Goal: Information Seeking & Learning: Learn about a topic

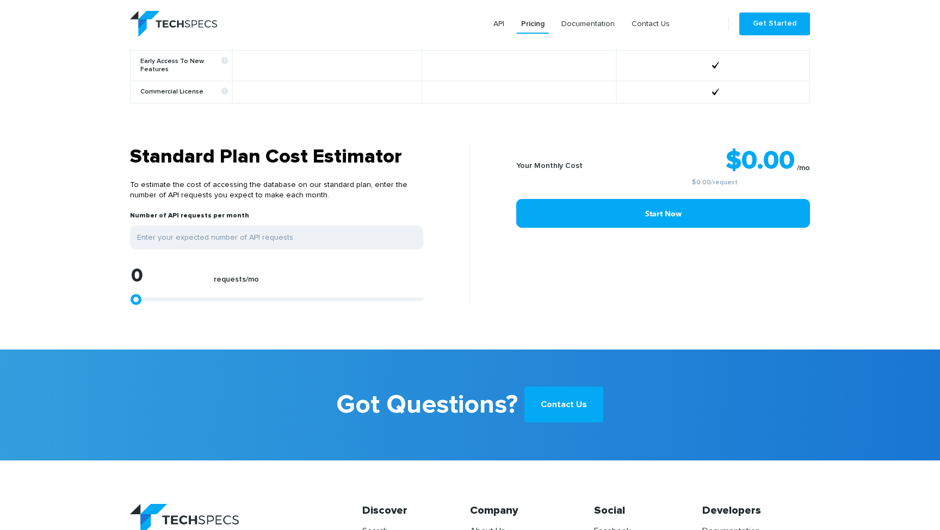
scroll to position [872, 0]
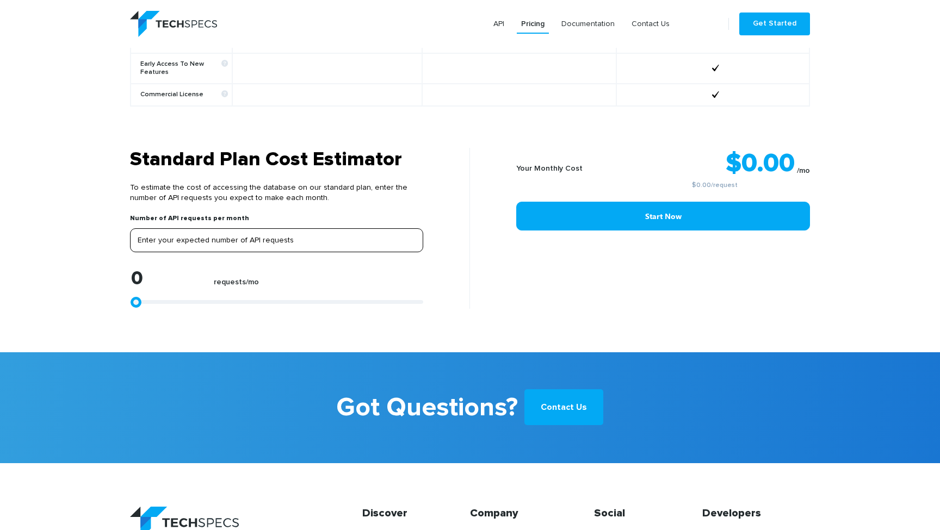
click at [165, 240] on input "tel" at bounding box center [276, 240] width 293 height 24
type input "1"
type input "10"
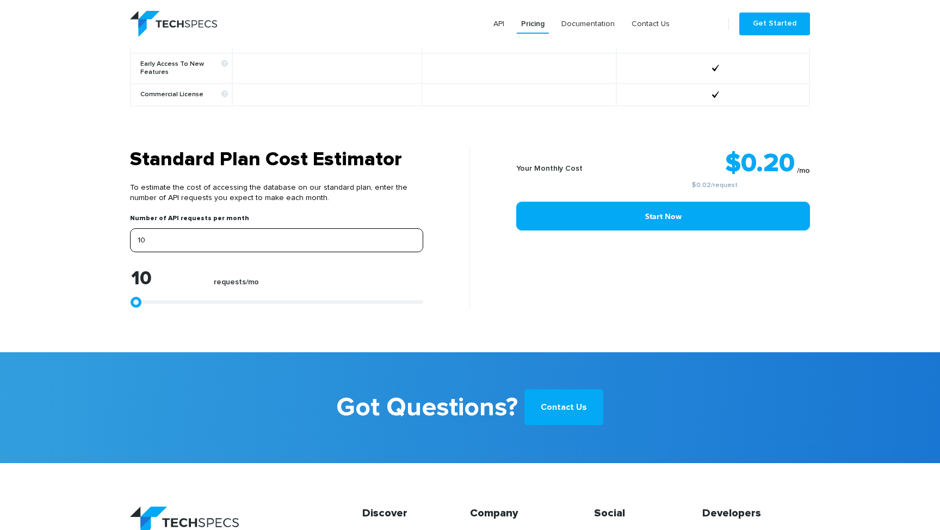
type input "100"
type input "1000"
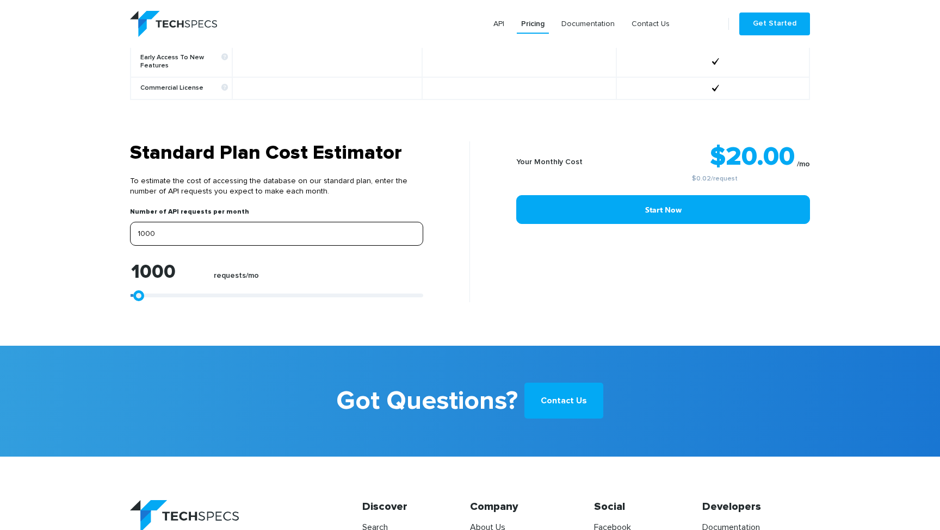
scroll to position [879, 0]
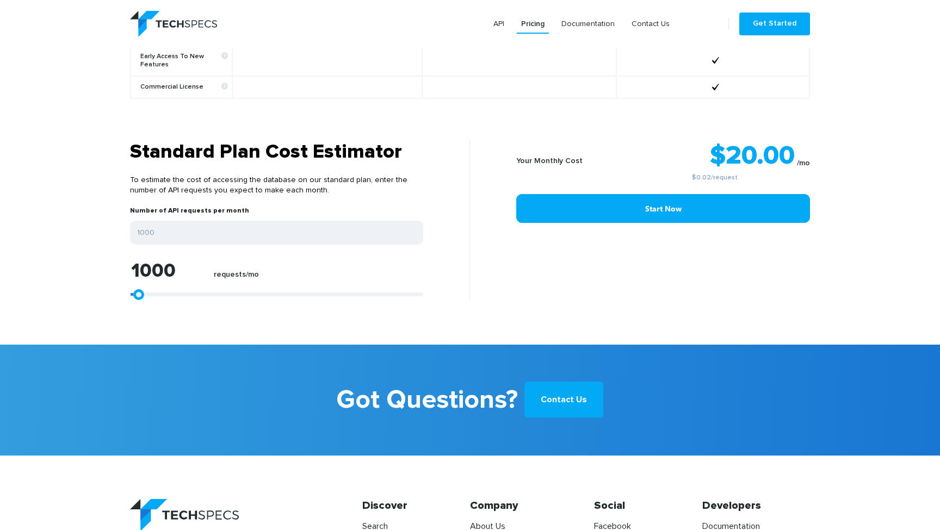
click at [308, 277] on div "1000 requests/mo" at bounding box center [276, 281] width 293 height 40
click at [338, 140] on h3 "Standard Plan Cost Estimator" at bounding box center [276, 152] width 293 height 24
click at [158, 239] on input "1000" at bounding box center [276, 233] width 293 height 24
type input "10000"
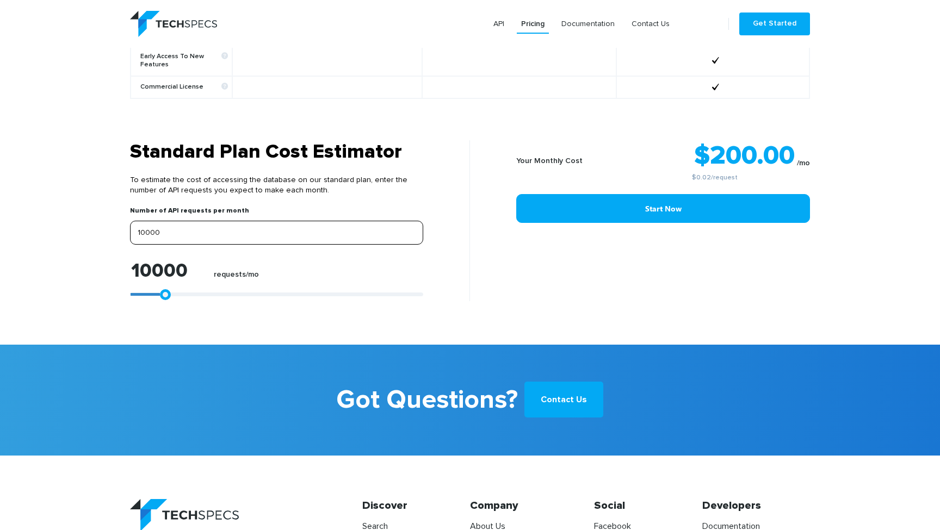
type input "10000"
click at [595, 296] on div "Your Monthly Cost $200.00 /mo $0.02 /request Start Now" at bounding box center [644, 220] width 348 height 161
